Goal: Navigation & Orientation: Find specific page/section

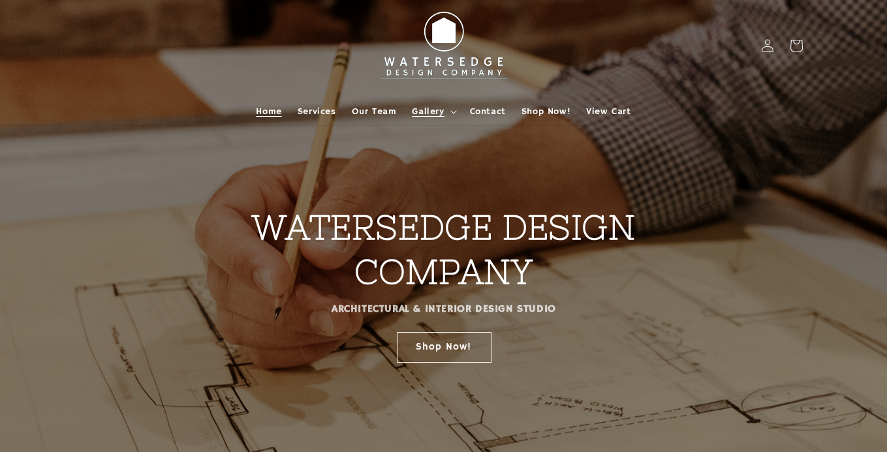
click at [450, 112] on icon at bounding box center [453, 112] width 7 height 4
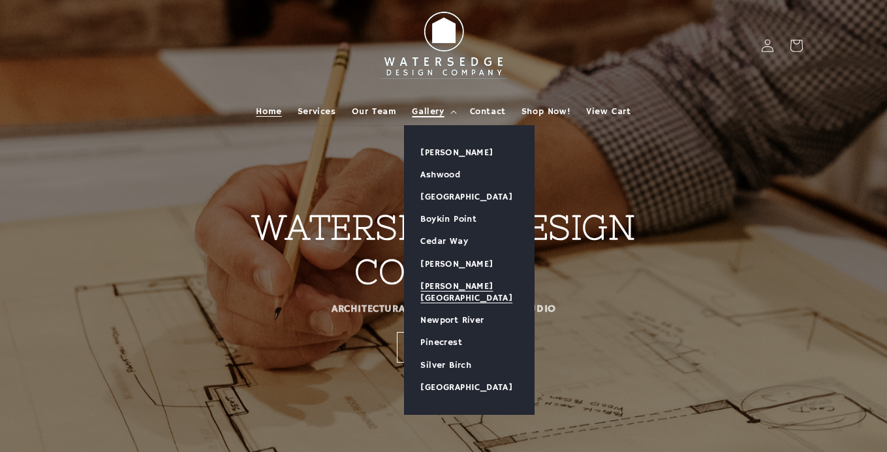
click at [469, 283] on link "[PERSON_NAME][GEOGRAPHIC_DATA]" at bounding box center [469, 293] width 129 height 34
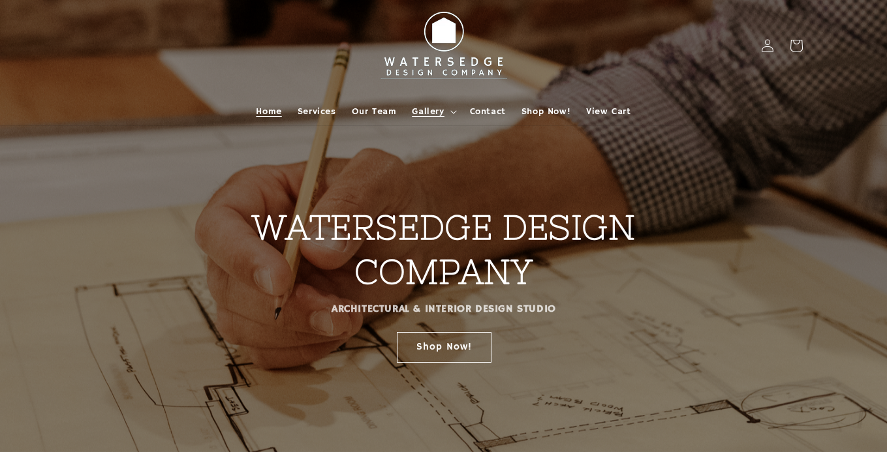
click at [435, 115] on span "Gallery" at bounding box center [428, 112] width 32 height 12
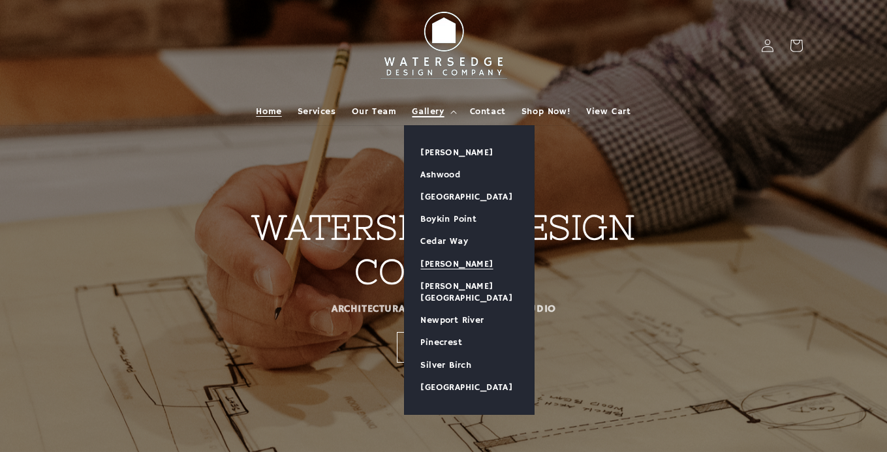
click at [466, 257] on link "[PERSON_NAME]" at bounding box center [469, 264] width 129 height 22
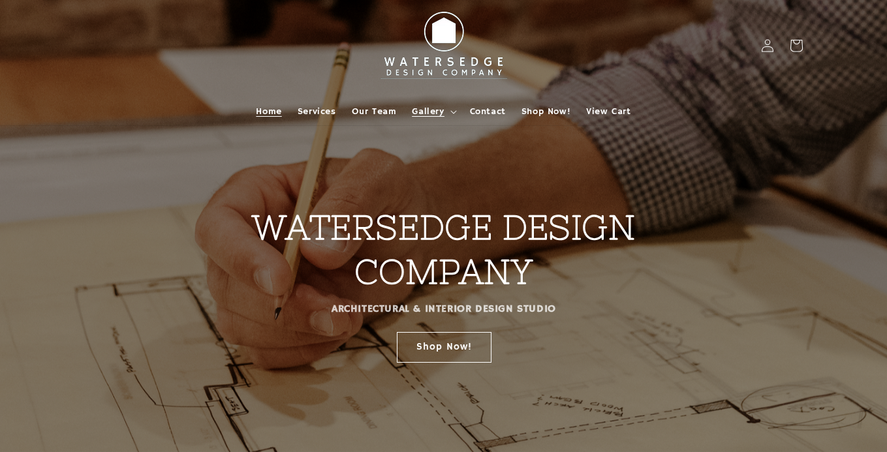
click at [443, 106] on span "Gallery" at bounding box center [428, 112] width 32 height 12
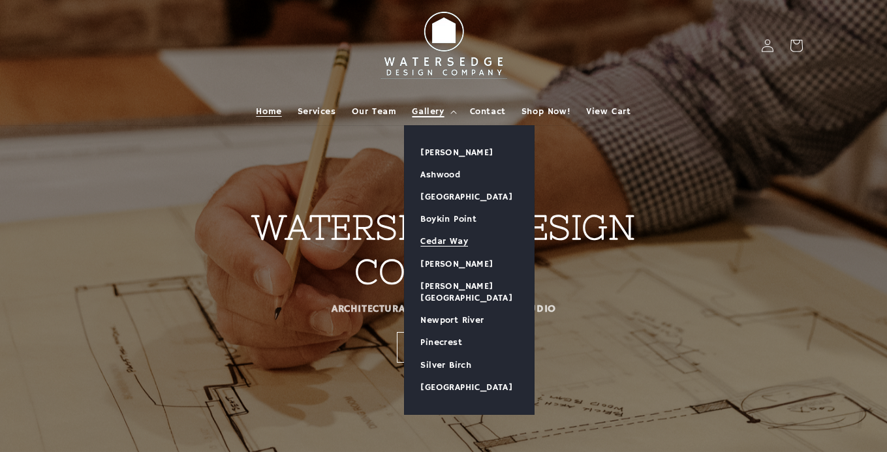
click at [460, 241] on link "Cedar Way" at bounding box center [469, 241] width 129 height 22
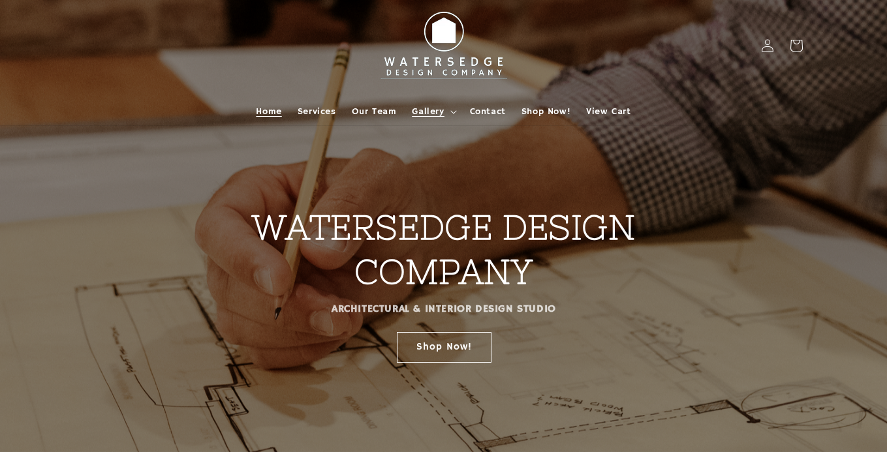
click at [408, 119] on summary "Gallery" at bounding box center [432, 111] width 57 height 27
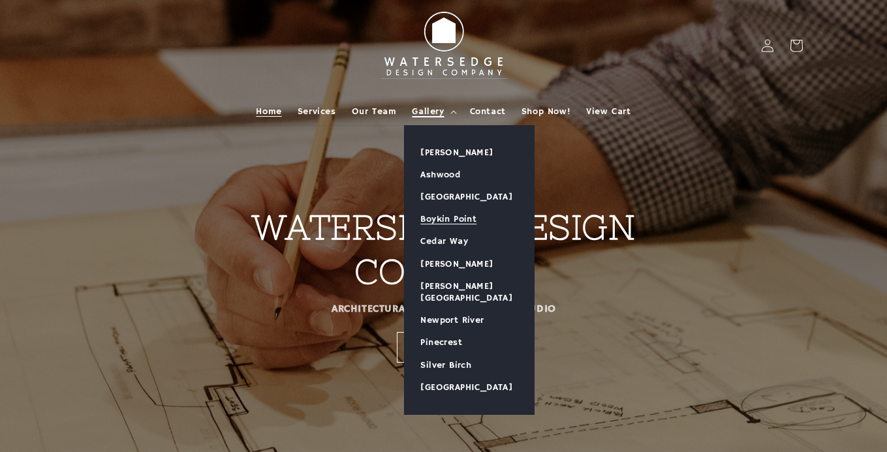
click at [448, 213] on link "Boykin Point" at bounding box center [469, 219] width 129 height 22
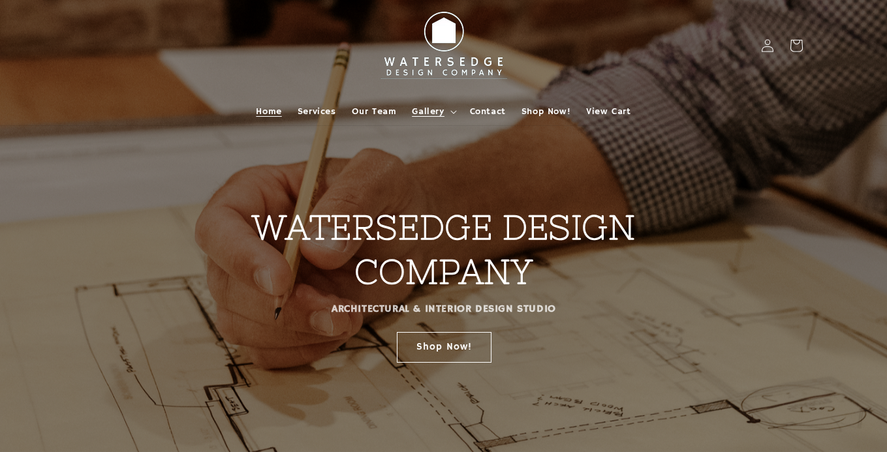
click at [431, 106] on span "Gallery" at bounding box center [428, 112] width 32 height 12
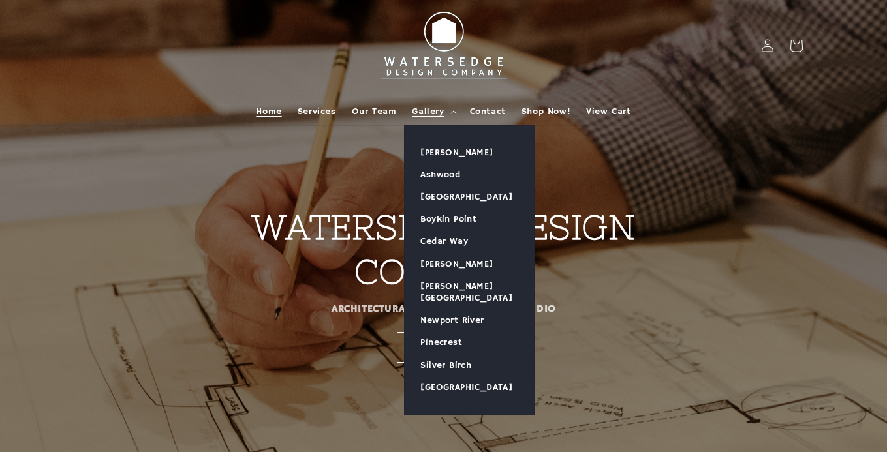
click at [459, 192] on link "[GEOGRAPHIC_DATA]" at bounding box center [469, 197] width 129 height 22
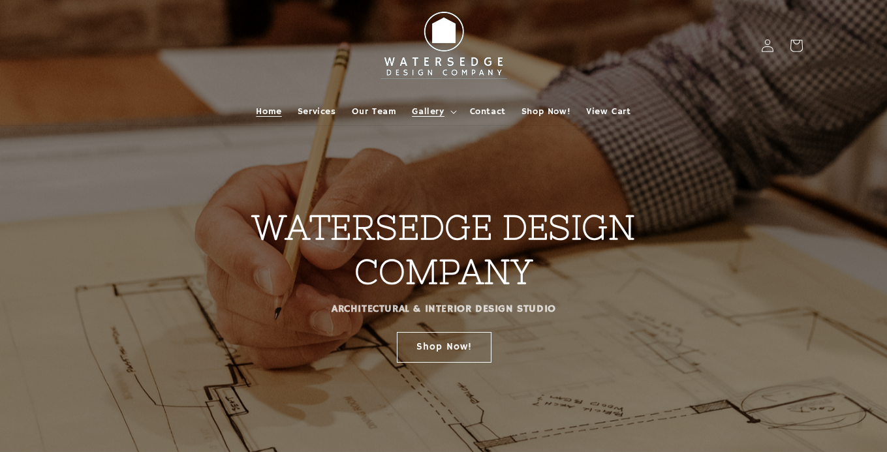
click at [446, 102] on summary "Gallery" at bounding box center [432, 111] width 57 height 27
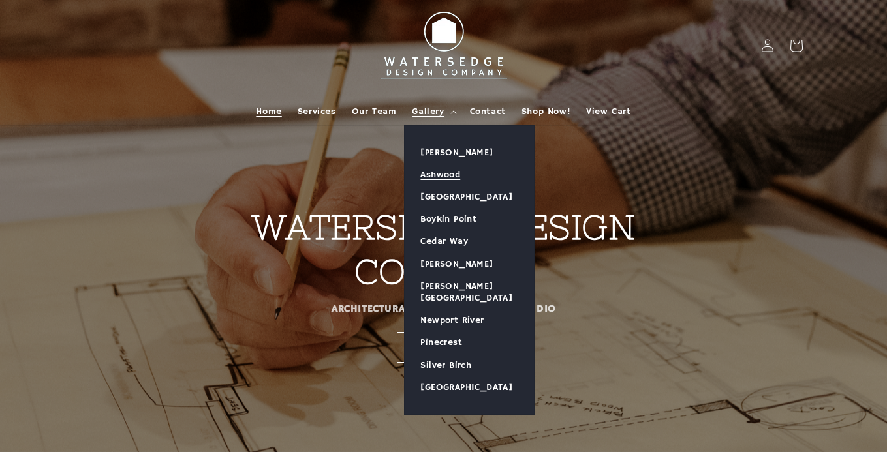
click at [458, 177] on link "Ashwood" at bounding box center [469, 175] width 129 height 22
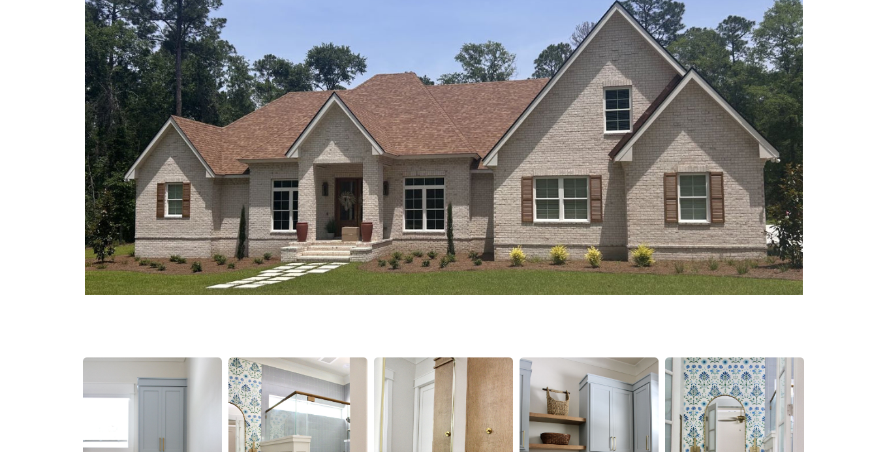
scroll to position [429, 0]
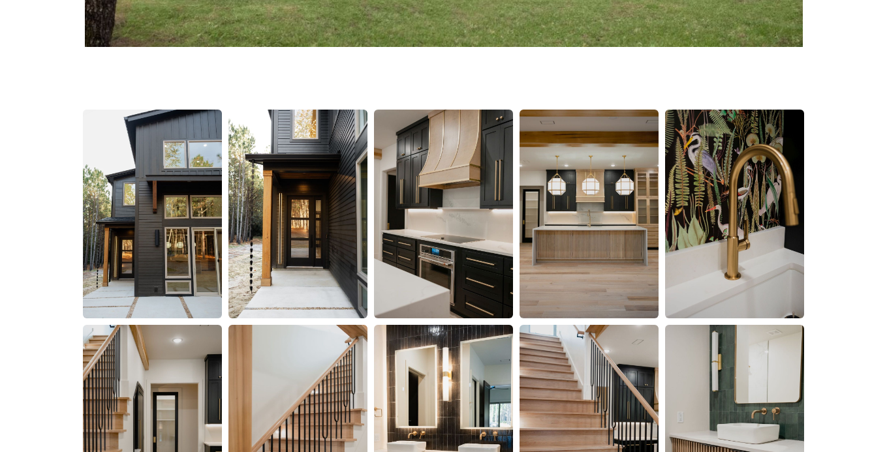
scroll to position [847, 0]
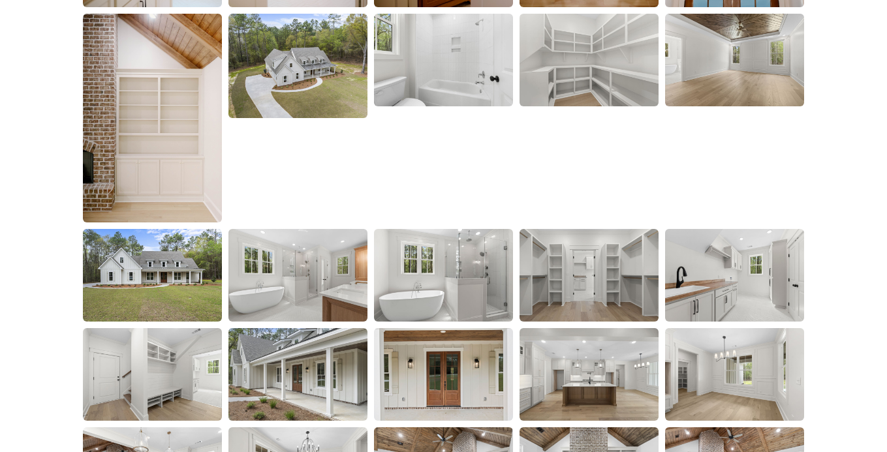
scroll to position [1987, 0]
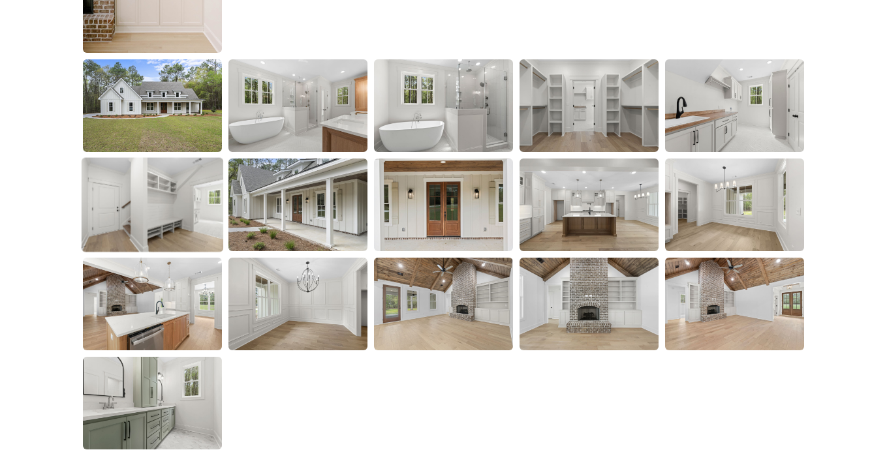
click at [210, 211] on img at bounding box center [153, 204] width 142 height 95
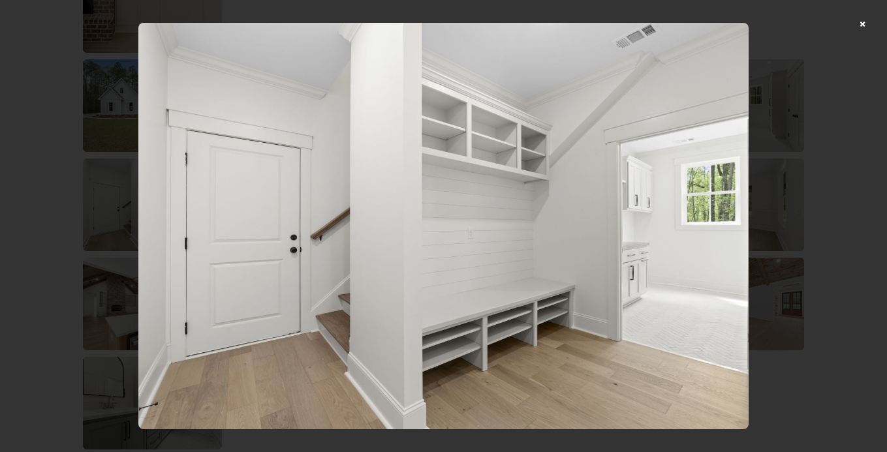
click at [865, 27] on div at bounding box center [443, 226] width 887 height 452
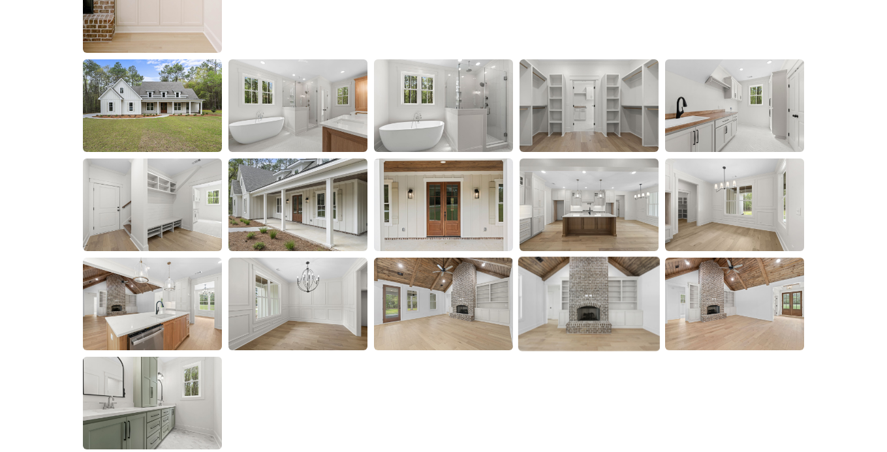
click at [619, 315] on img at bounding box center [589, 304] width 142 height 95
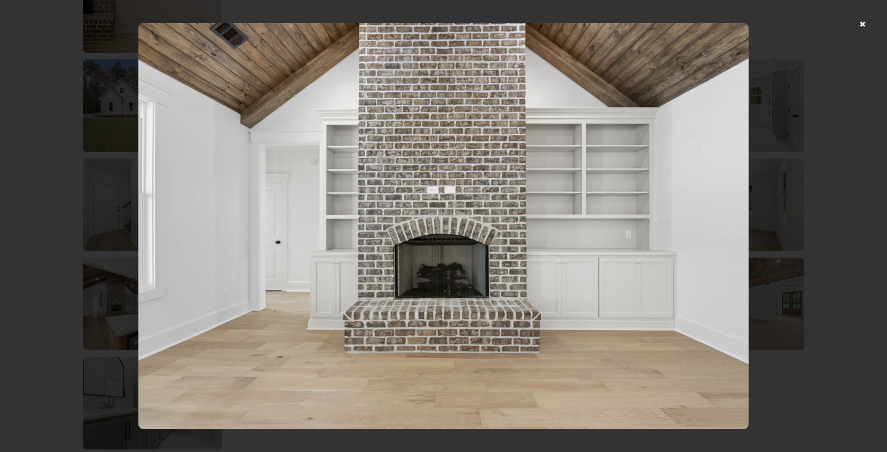
click at [864, 33] on div at bounding box center [443, 226] width 887 height 452
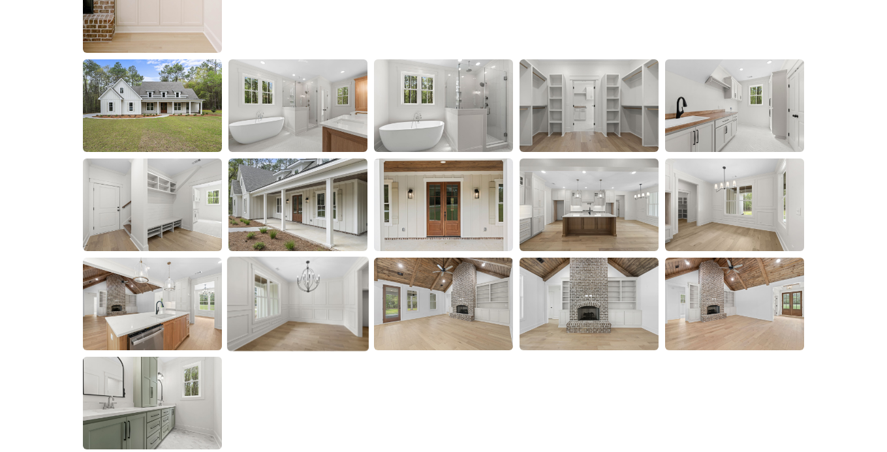
click at [278, 326] on img at bounding box center [298, 304] width 142 height 95
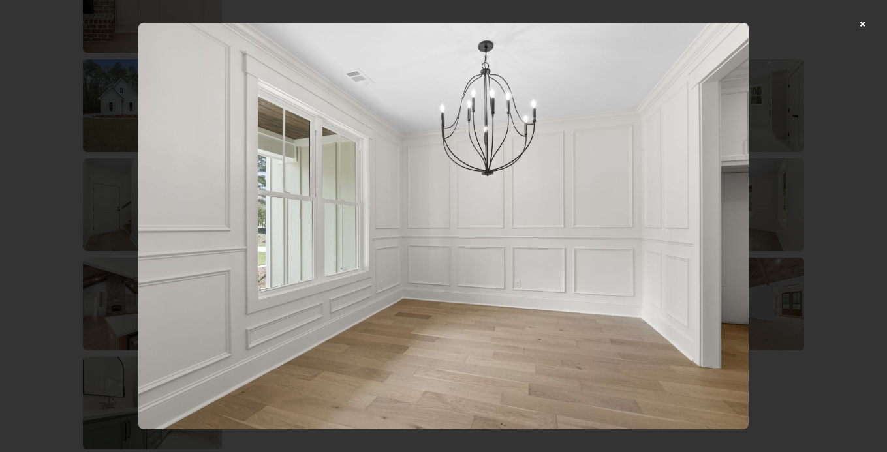
click at [861, 23] on div at bounding box center [443, 226] width 887 height 452
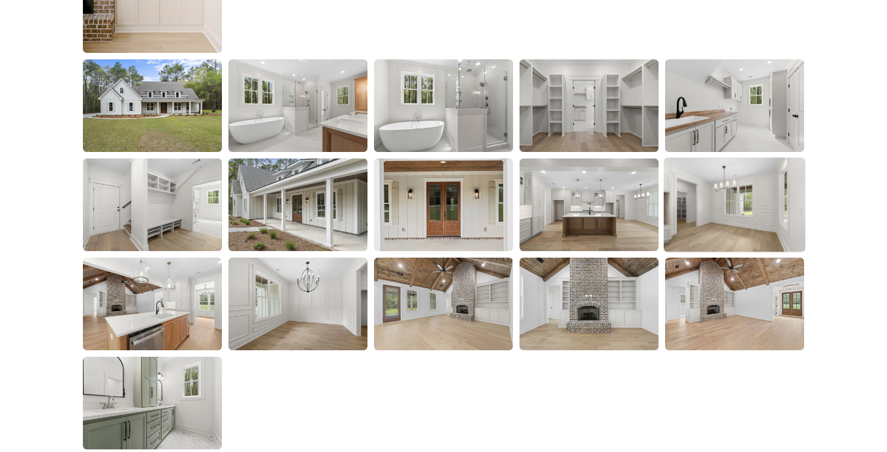
click at [711, 214] on img at bounding box center [735, 204] width 142 height 95
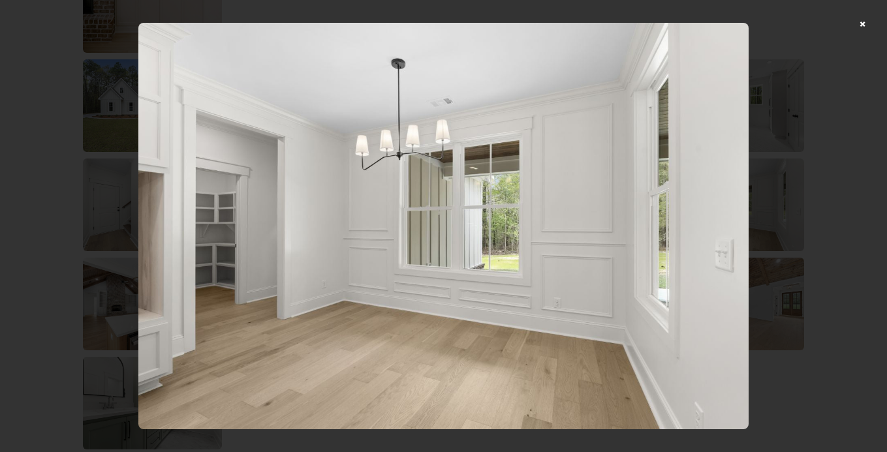
click at [866, 24] on div at bounding box center [443, 226] width 887 height 452
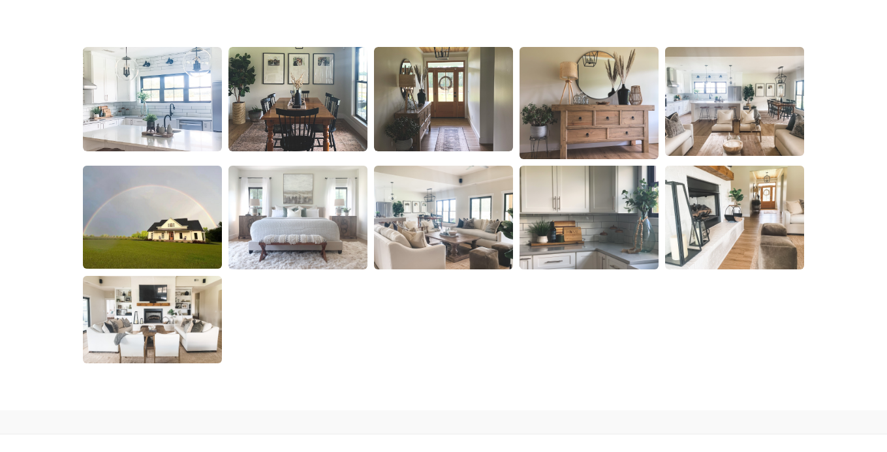
scroll to position [888, 0]
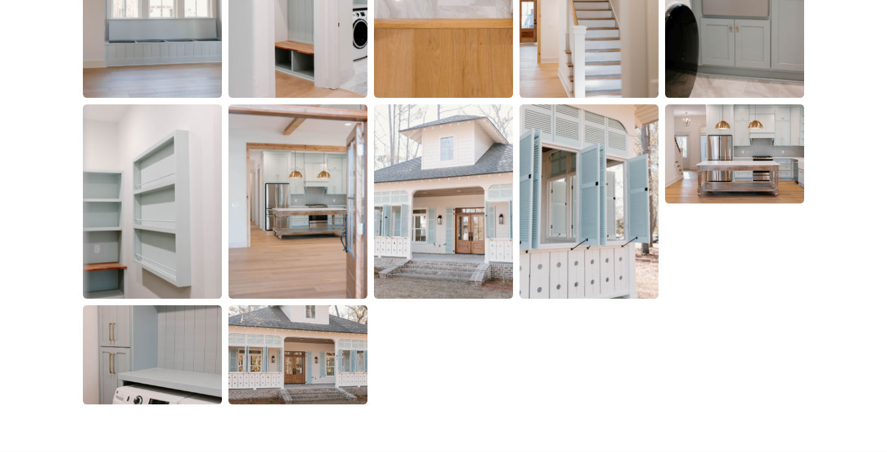
scroll to position [2850, 0]
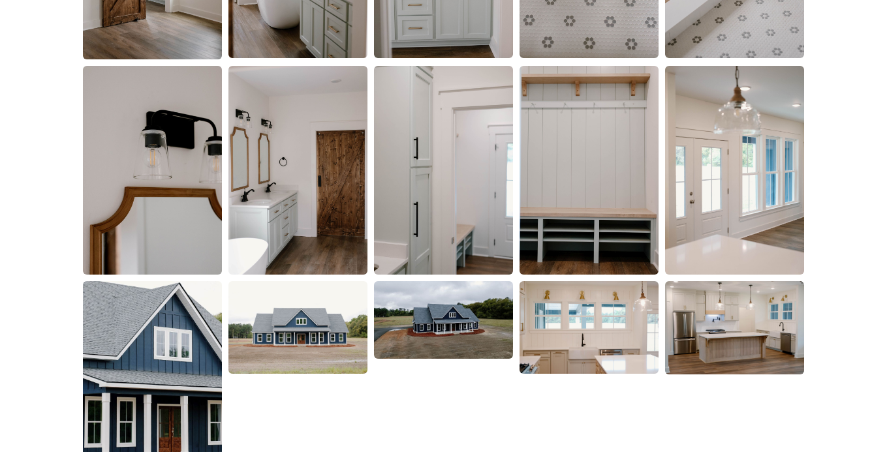
scroll to position [1758, 0]
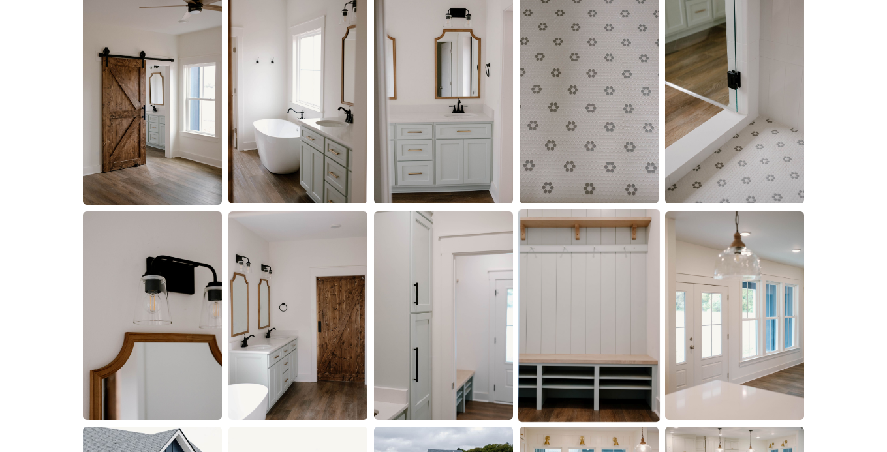
click at [565, 283] on img at bounding box center [589, 316] width 142 height 213
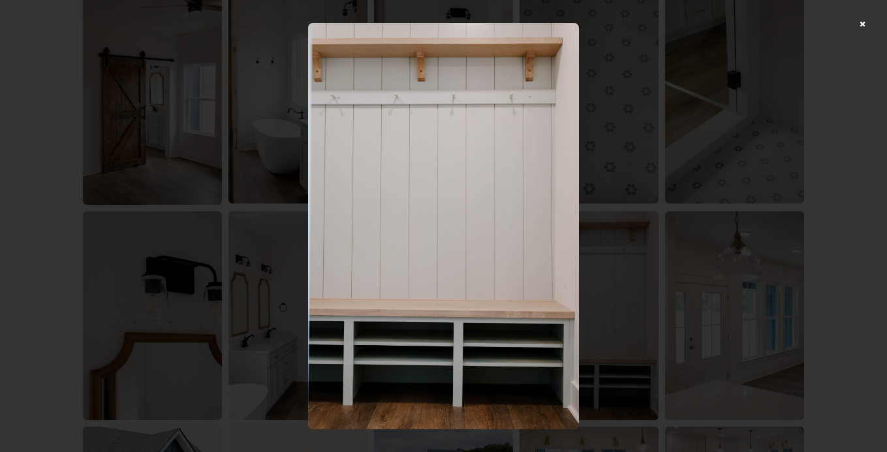
click at [217, 268] on div at bounding box center [443, 226] width 887 height 452
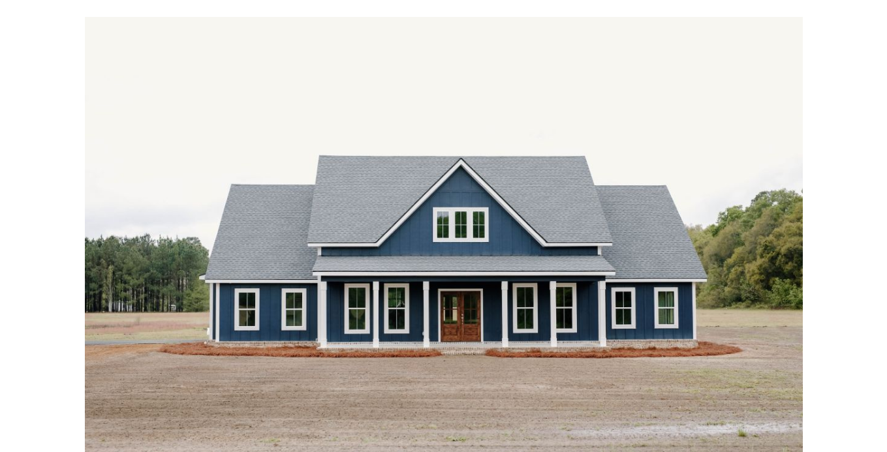
scroll to position [0, 0]
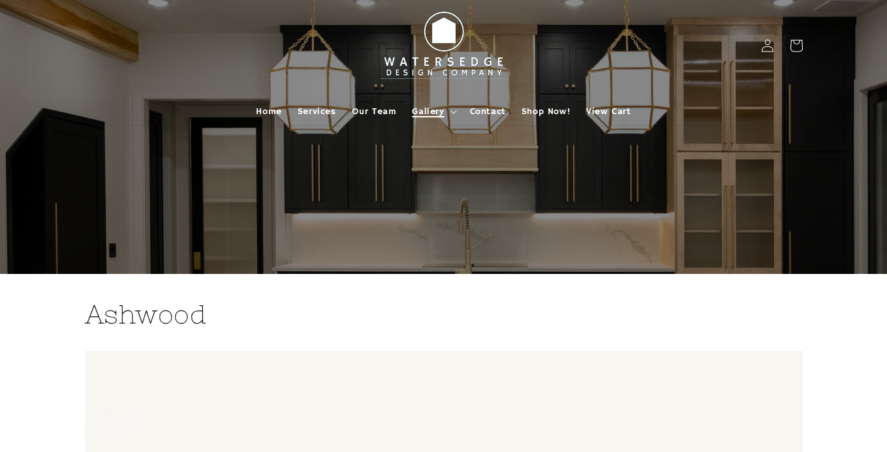
click at [434, 98] on summary "Gallery" at bounding box center [432, 111] width 57 height 27
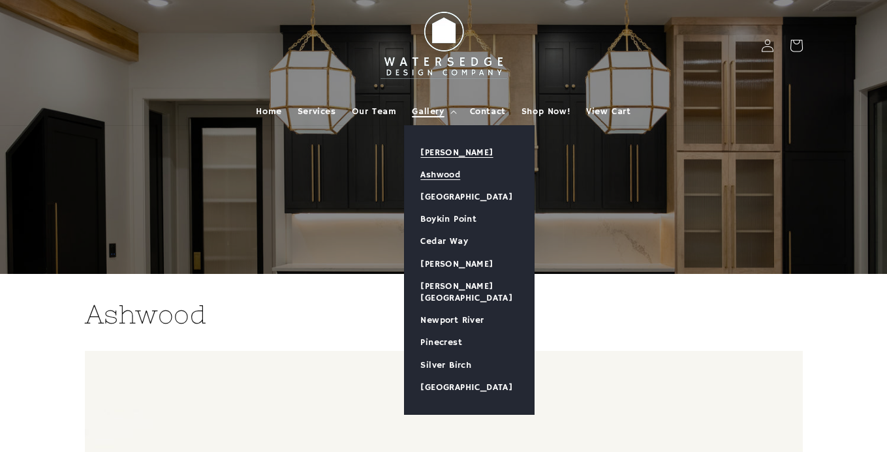
click at [439, 154] on link "[PERSON_NAME]" at bounding box center [469, 153] width 129 height 22
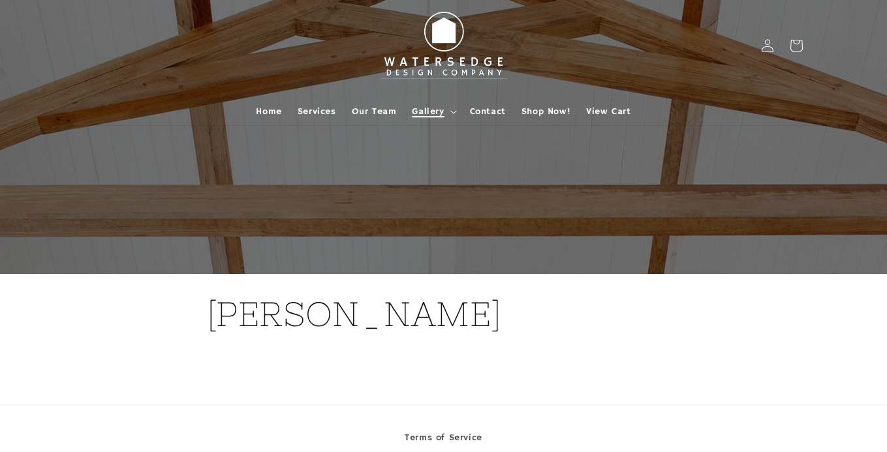
click at [414, 109] on span "Gallery" at bounding box center [428, 112] width 32 height 12
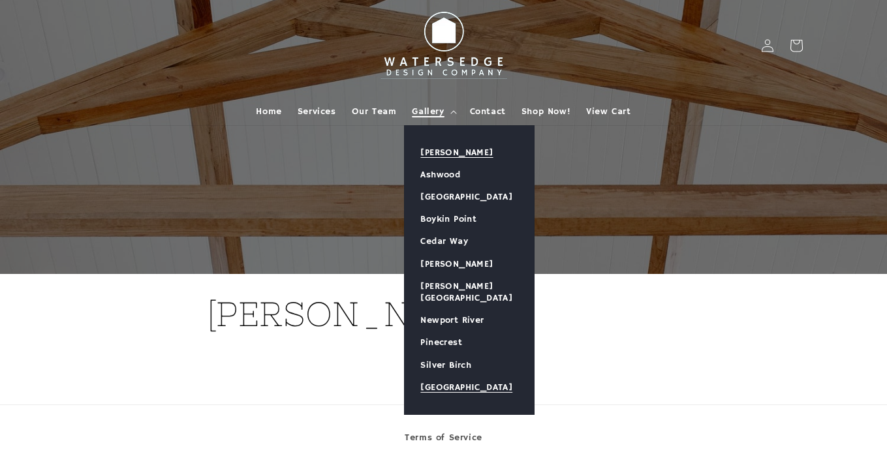
click at [463, 385] on link "[GEOGRAPHIC_DATA]" at bounding box center [469, 388] width 129 height 22
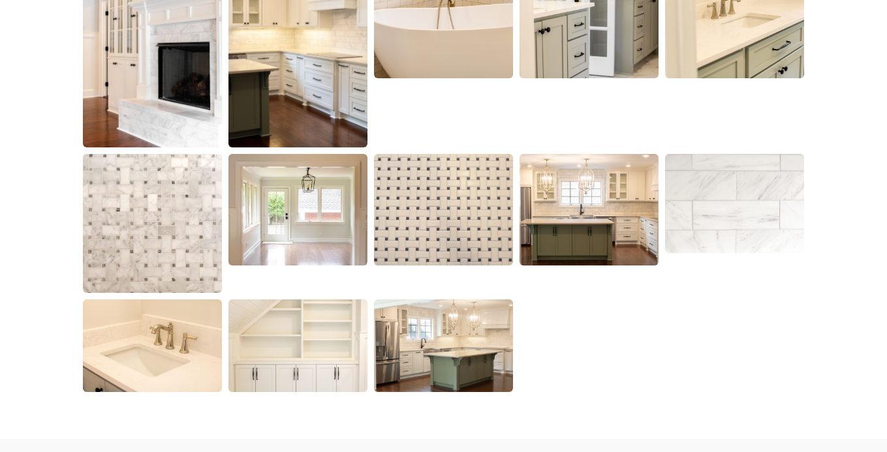
scroll to position [1506, 0]
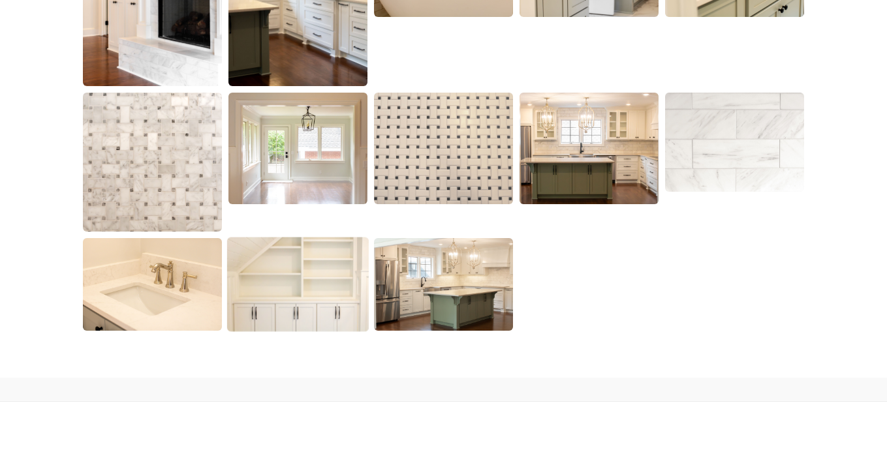
click at [351, 267] on img at bounding box center [298, 285] width 142 height 95
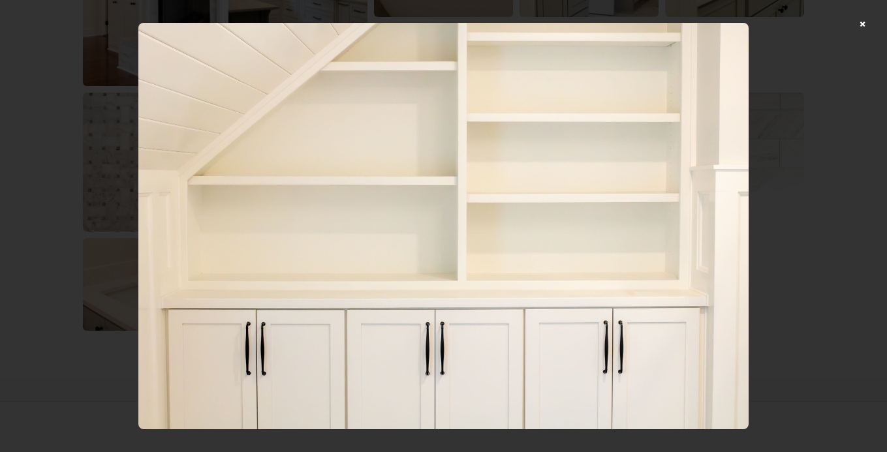
click at [862, 26] on div at bounding box center [443, 226] width 887 height 452
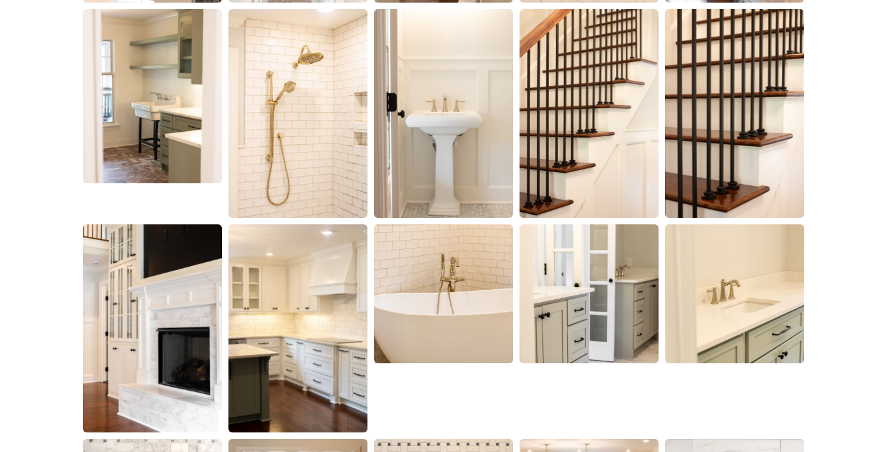
scroll to position [1308, 0]
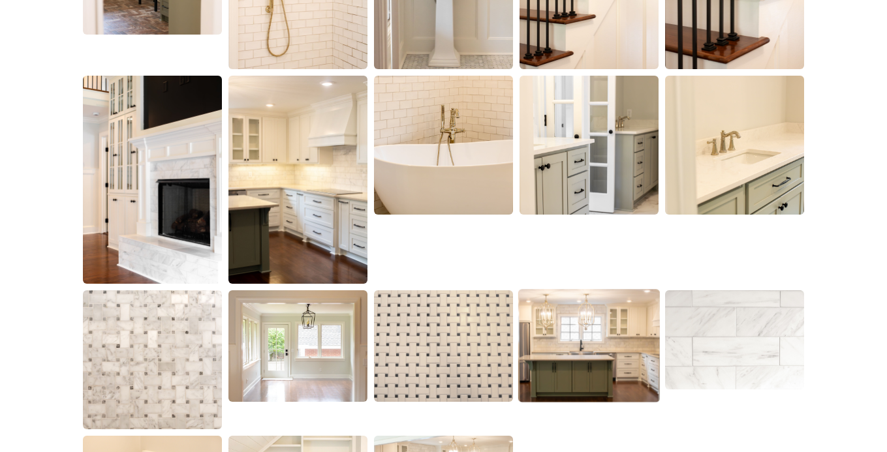
click at [600, 366] on img at bounding box center [589, 346] width 142 height 114
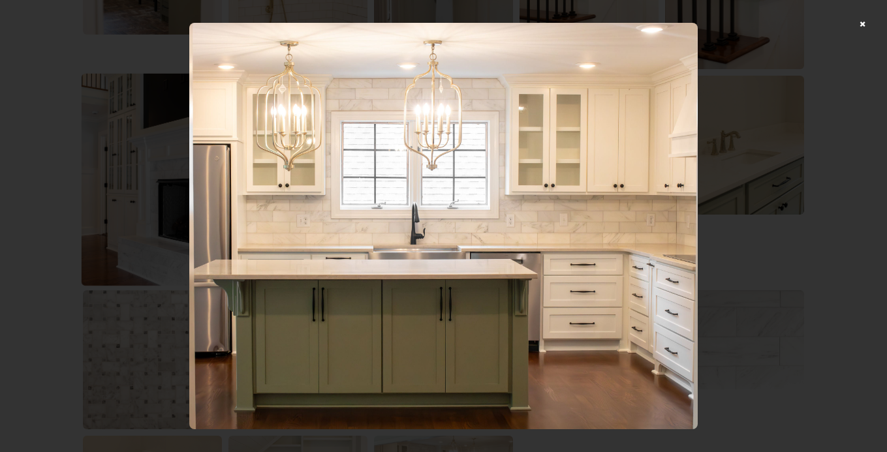
click at [140, 208] on div at bounding box center [443, 226] width 887 height 452
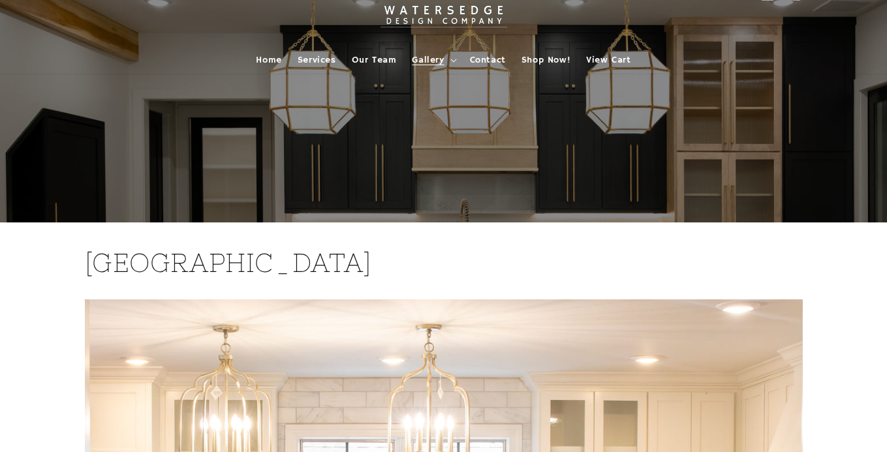
scroll to position [0, 0]
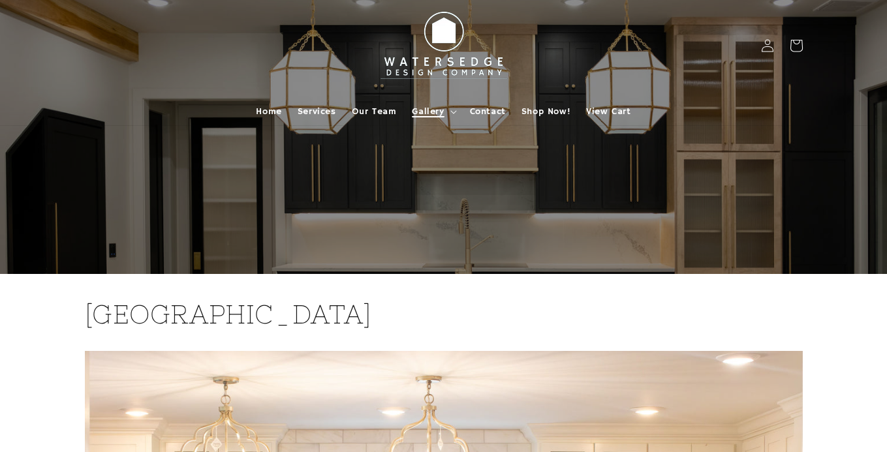
click at [436, 119] on summary "Gallery" at bounding box center [432, 111] width 57 height 27
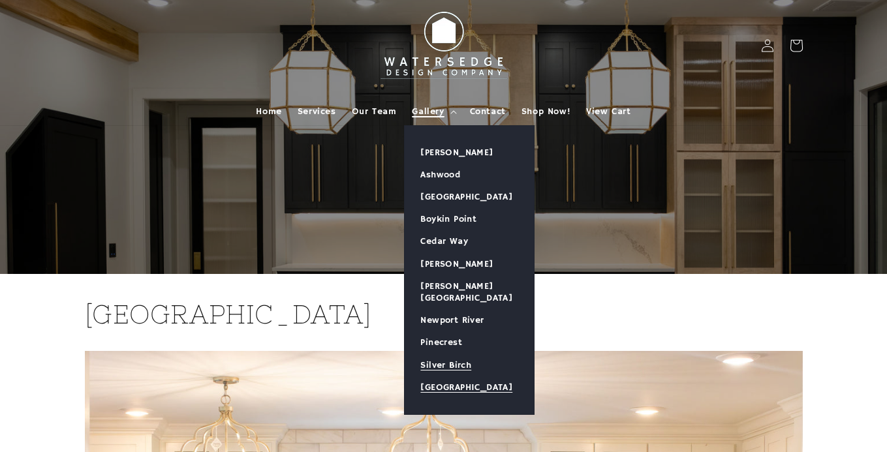
click at [445, 355] on link "Silver Birch" at bounding box center [469, 366] width 129 height 22
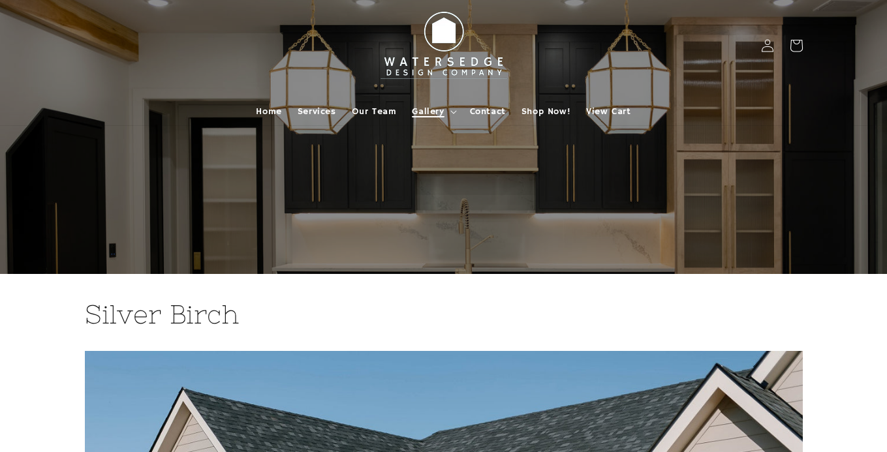
click at [434, 112] on span "Gallery" at bounding box center [428, 112] width 32 height 12
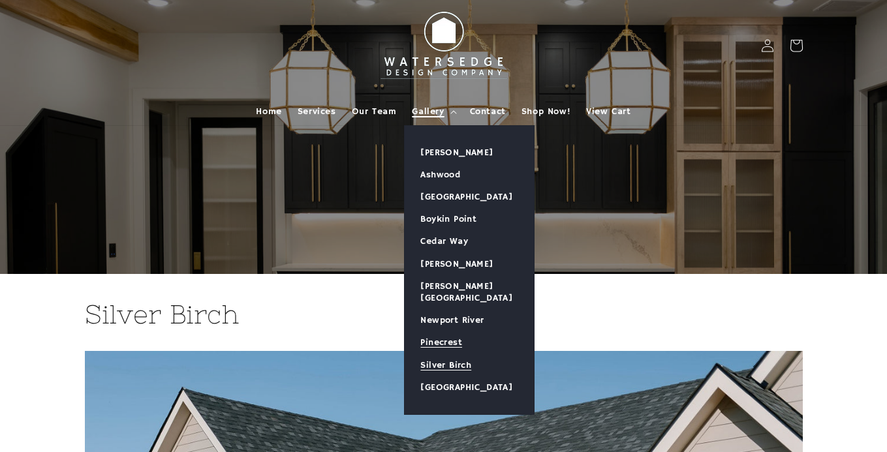
click at [445, 332] on link "Pinecrest" at bounding box center [469, 343] width 129 height 22
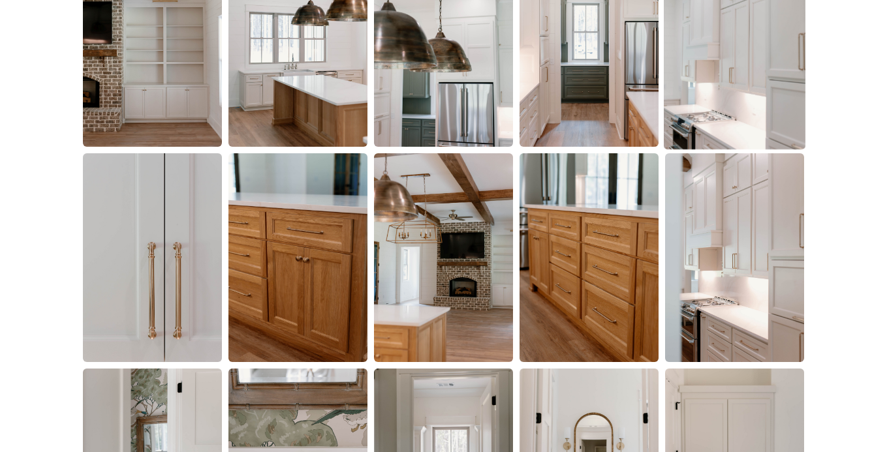
scroll to position [924, 0]
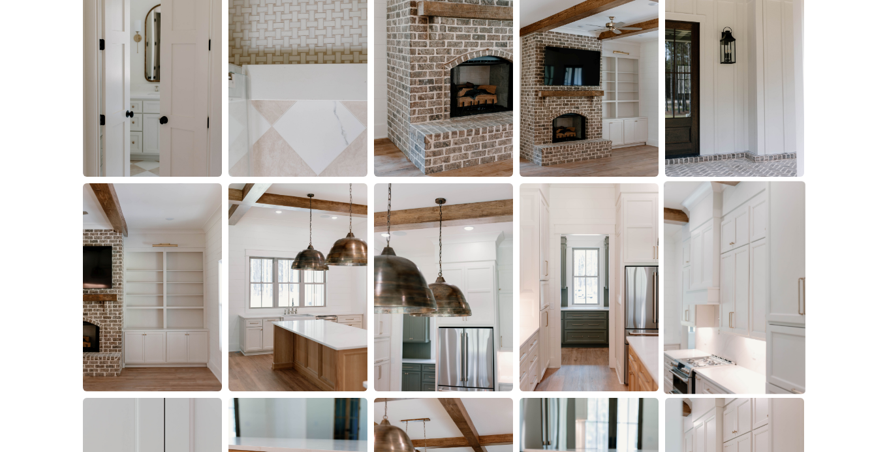
click at [746, 261] on img at bounding box center [735, 287] width 142 height 213
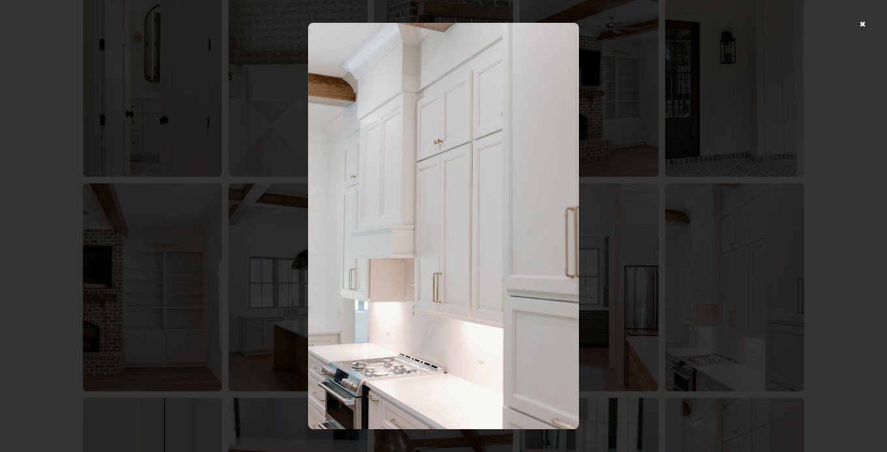
click at [200, 294] on div at bounding box center [443, 226] width 887 height 452
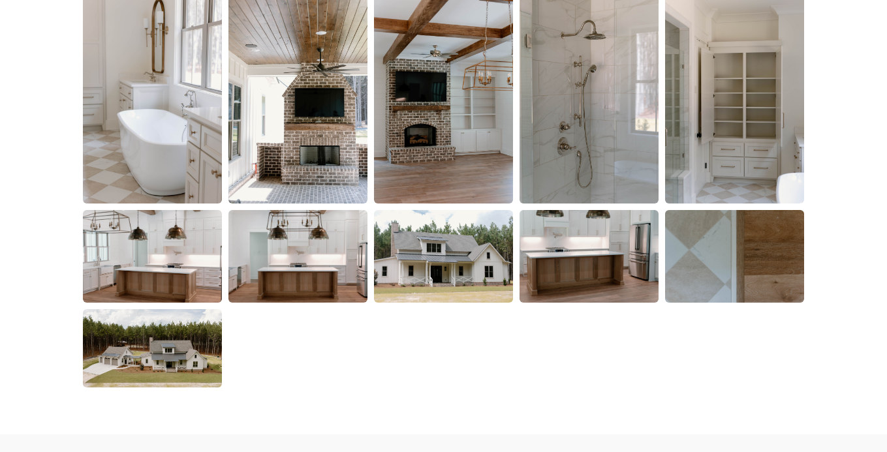
scroll to position [2220, 0]
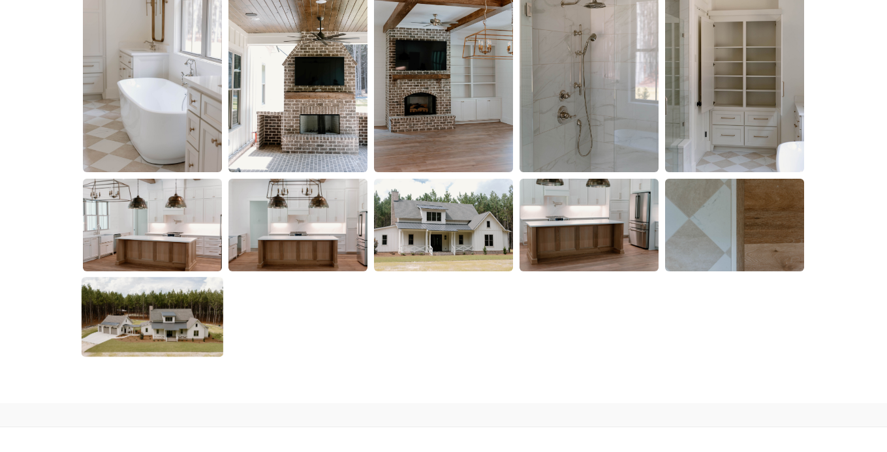
click at [189, 319] on img at bounding box center [153, 317] width 142 height 80
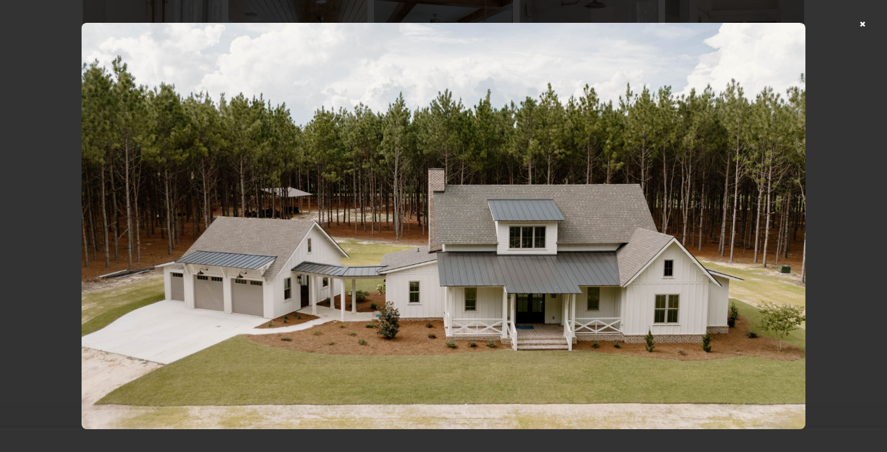
click at [57, 259] on div at bounding box center [443, 226] width 887 height 452
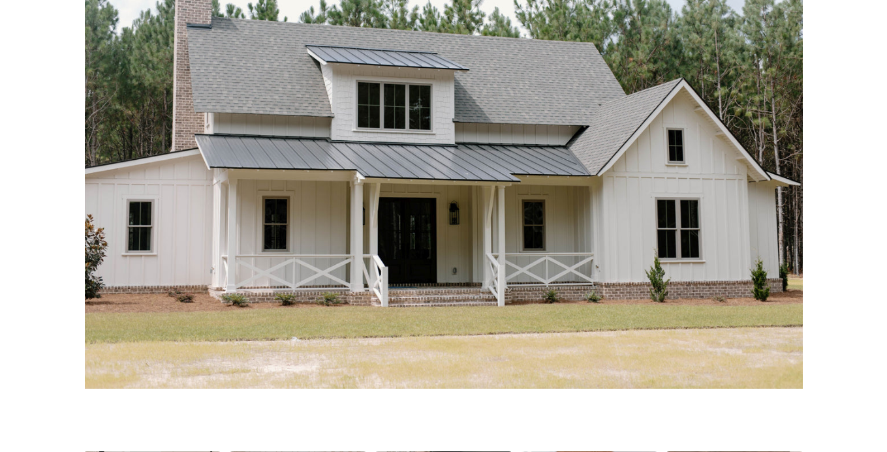
scroll to position [0, 0]
